Goal: Navigation & Orientation: Find specific page/section

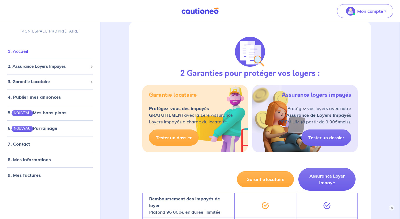
click at [28, 54] on link "1. Accueil" at bounding box center [18, 51] width 20 height 6
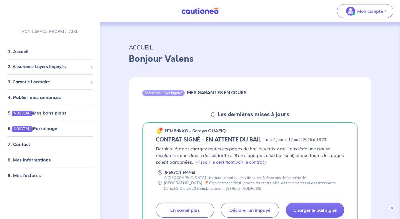
click at [139, 97] on div "Assurance Loyer Impayé MES GARANTIES EN COURS" at bounding box center [250, 94] width 242 height 34
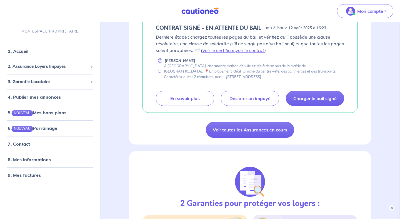
scroll to position [122, 0]
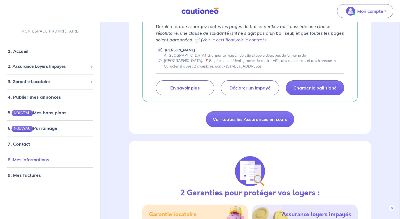
click at [27, 157] on link "8. Mes informations" at bounding box center [28, 159] width 41 height 6
